Goal: Use online tool/utility: Utilize a website feature to perform a specific function

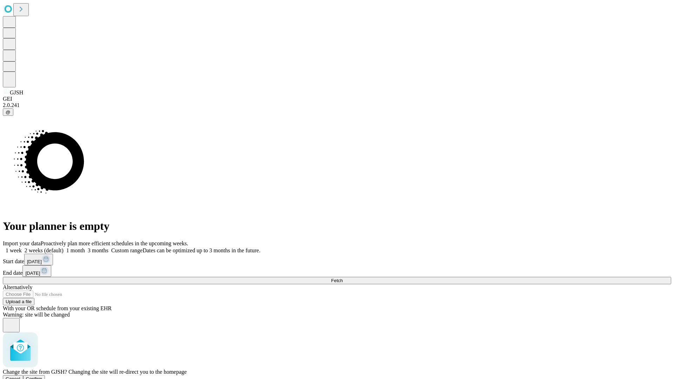
click at [42, 376] on span "Confirm" at bounding box center [34, 378] width 17 height 5
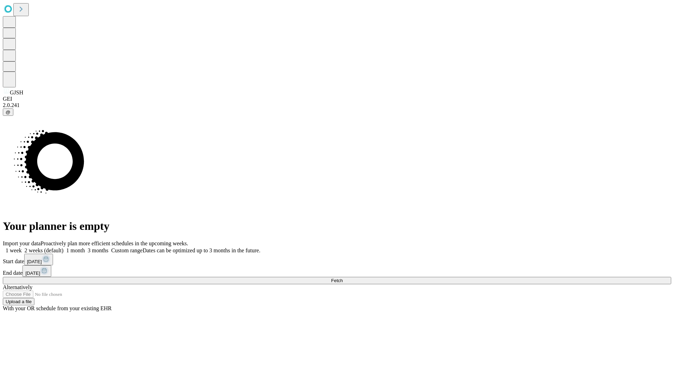
click at [85, 248] on label "1 month" at bounding box center [74, 251] width 21 height 6
click at [343, 278] on span "Fetch" at bounding box center [337, 280] width 12 height 5
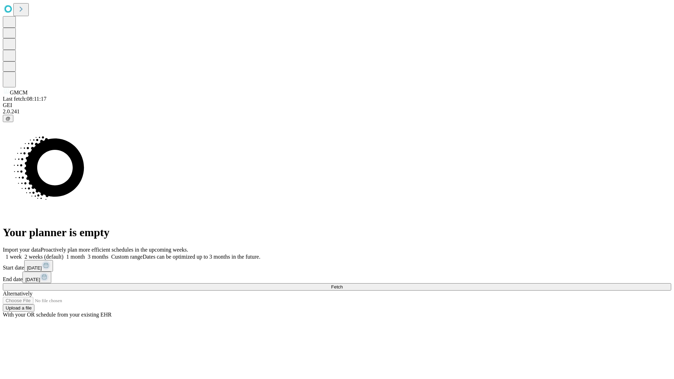
click at [85, 254] on label "1 month" at bounding box center [74, 257] width 21 height 6
click at [343, 284] on span "Fetch" at bounding box center [337, 286] width 12 height 5
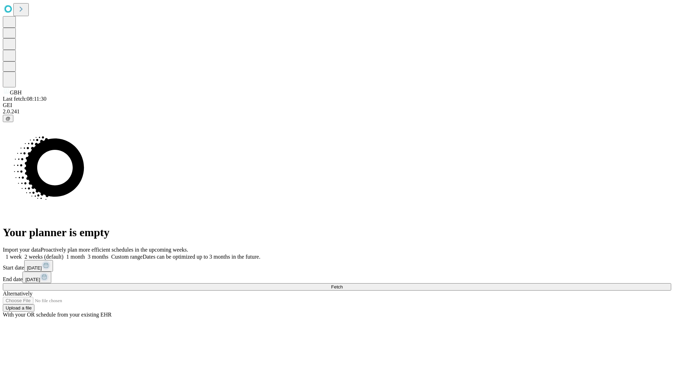
click at [343, 284] on span "Fetch" at bounding box center [337, 286] width 12 height 5
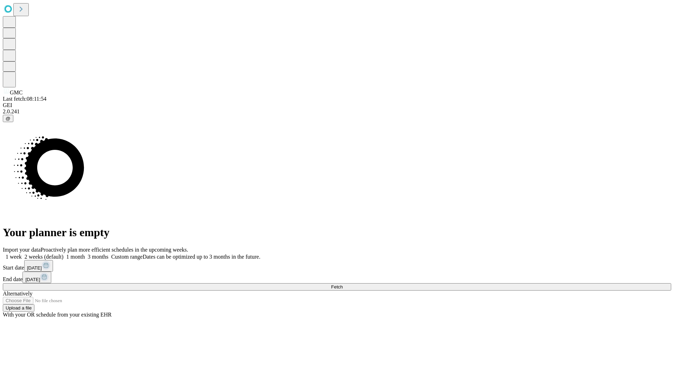
click at [85, 254] on label "1 month" at bounding box center [74, 257] width 21 height 6
click at [343, 284] on span "Fetch" at bounding box center [337, 286] width 12 height 5
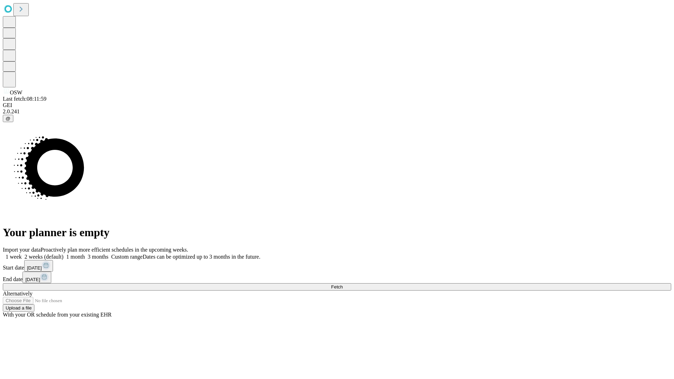
click at [85, 254] on label "1 month" at bounding box center [74, 257] width 21 height 6
click at [343, 284] on span "Fetch" at bounding box center [337, 286] width 12 height 5
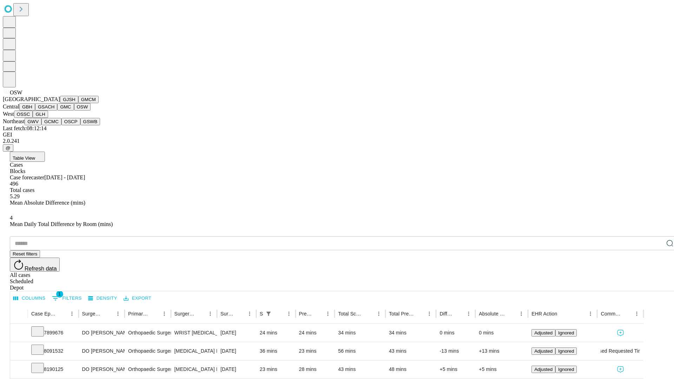
click at [33, 118] on button "OSSC" at bounding box center [23, 114] width 19 height 7
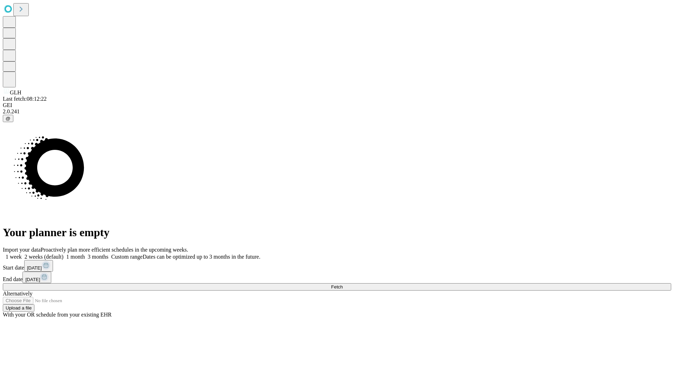
click at [85, 254] on label "1 month" at bounding box center [74, 257] width 21 height 6
click at [343, 284] on span "Fetch" at bounding box center [337, 286] width 12 height 5
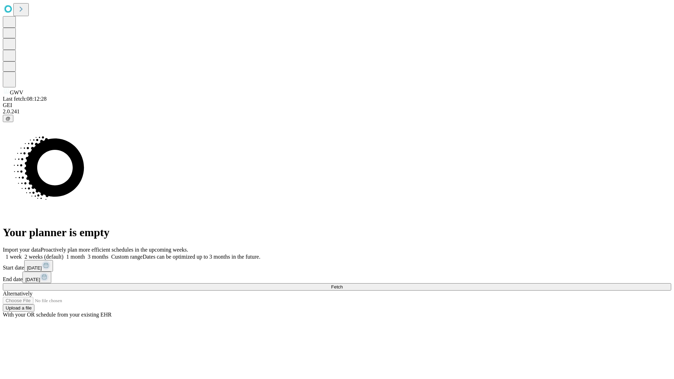
click at [343, 284] on span "Fetch" at bounding box center [337, 286] width 12 height 5
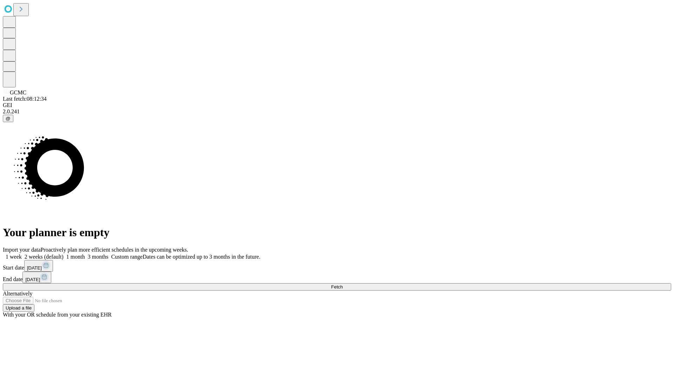
click at [85, 254] on label "1 month" at bounding box center [74, 257] width 21 height 6
click at [343, 284] on span "Fetch" at bounding box center [337, 286] width 12 height 5
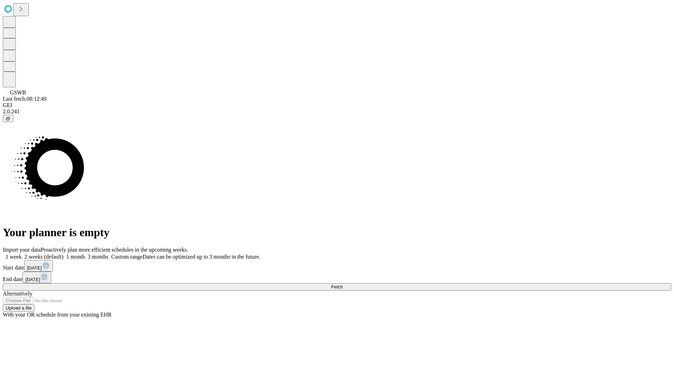
click at [85, 254] on label "1 month" at bounding box center [74, 257] width 21 height 6
click at [343, 284] on span "Fetch" at bounding box center [337, 286] width 12 height 5
